Goal: Understand site structure: Understand site structure

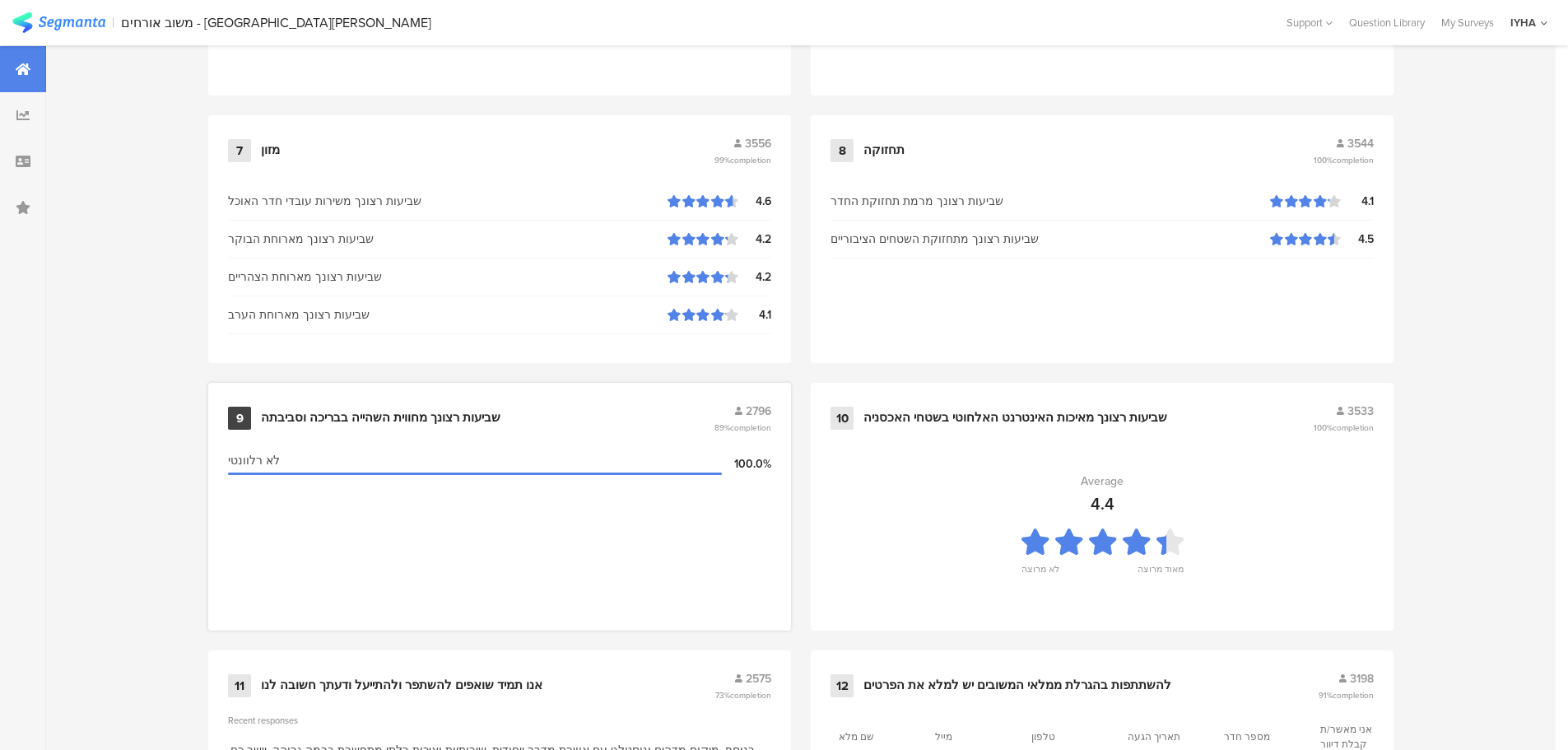
scroll to position [1652, 0]
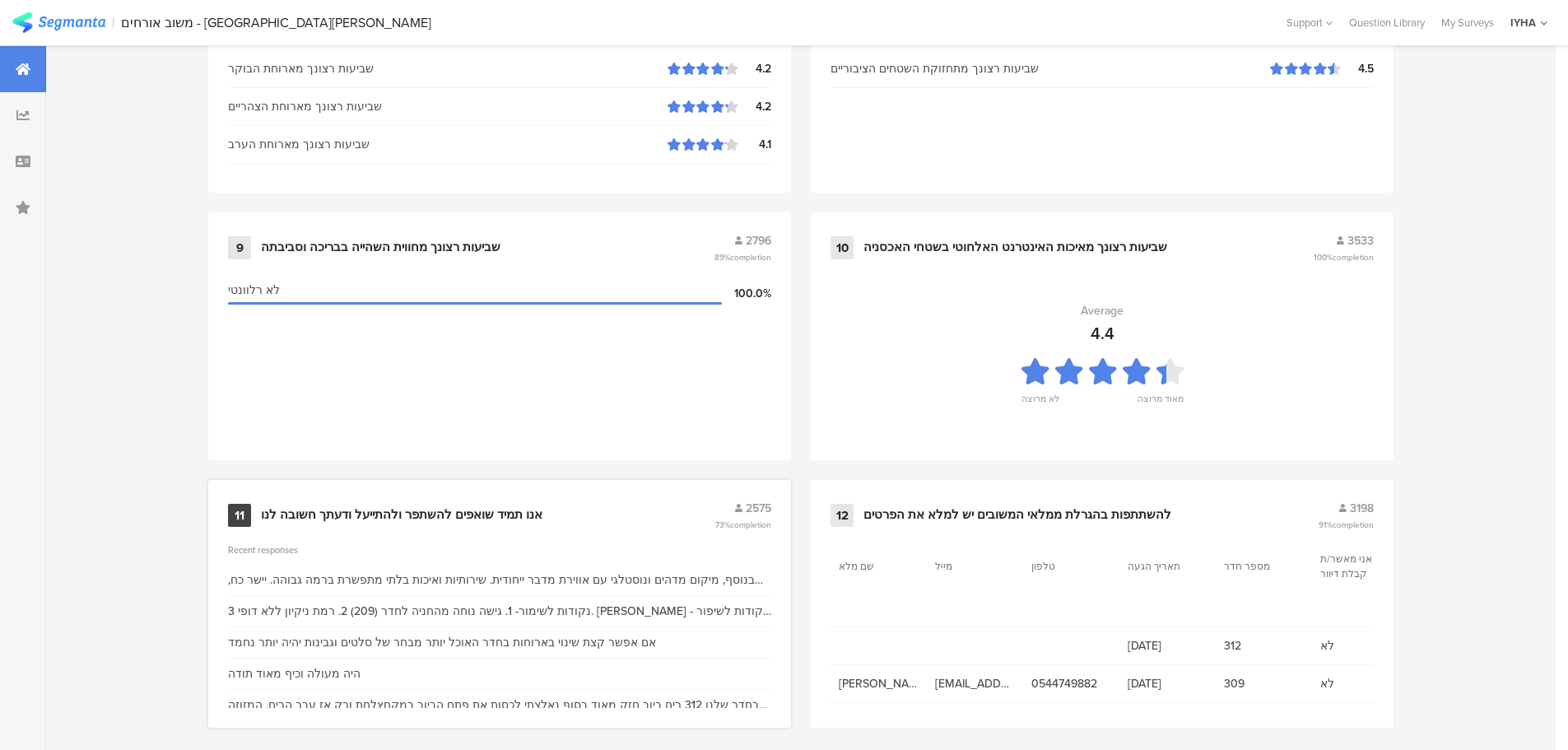
click at [597, 576] on div "בנוסף, מיקום מדהים ונוסטלגי עם אווירת מדבר ייחודית. שירותיות ואיכות בלתי מתפשרת…" at bounding box center [500, 581] width 543 height 31
click at [419, 507] on div "אנו תמיד שואפים להשתפר ולהתייעל ודעתך חשובה לנו" at bounding box center [401, 515] width 281 height 16
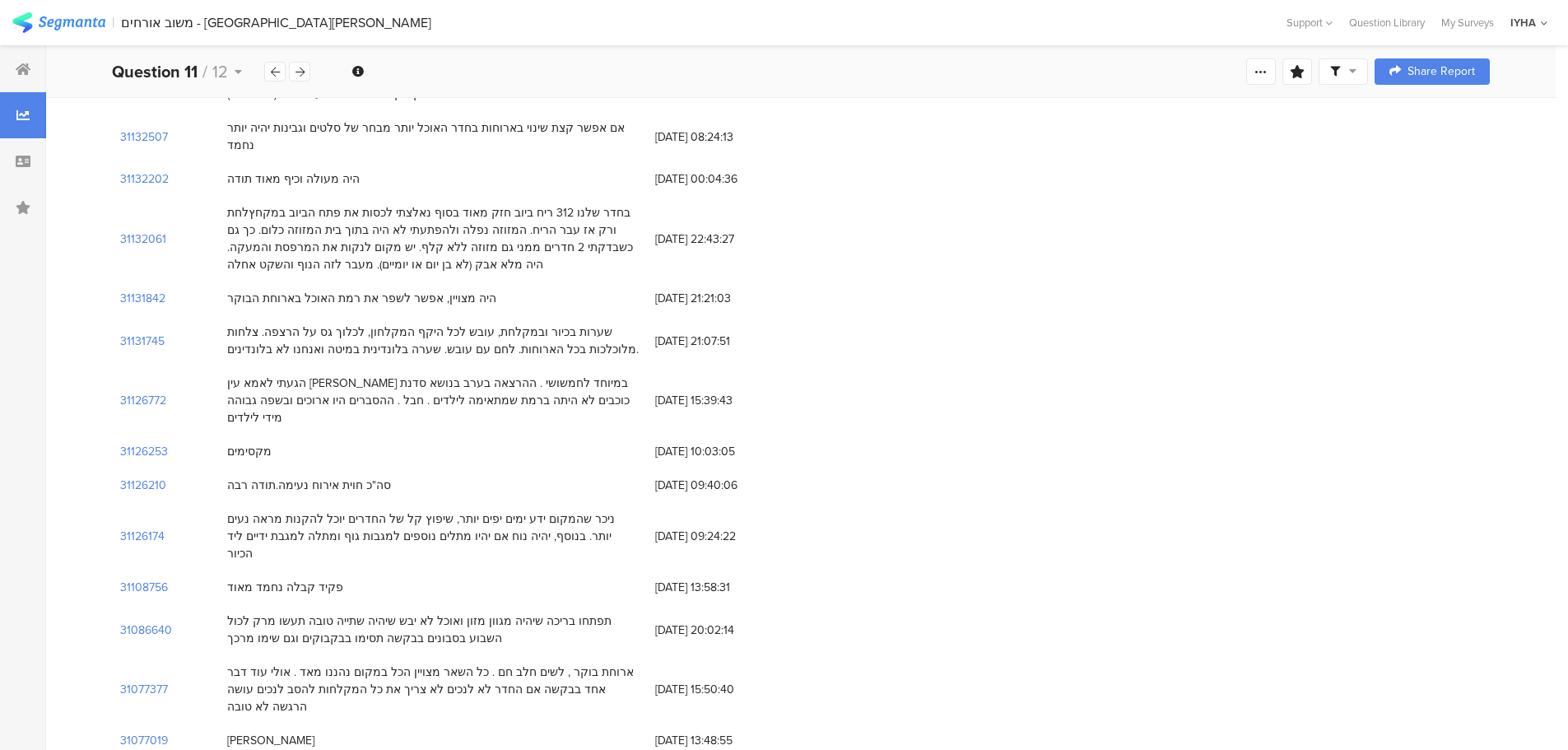
scroll to position [411, 0]
